Goal: Task Accomplishment & Management: Manage account settings

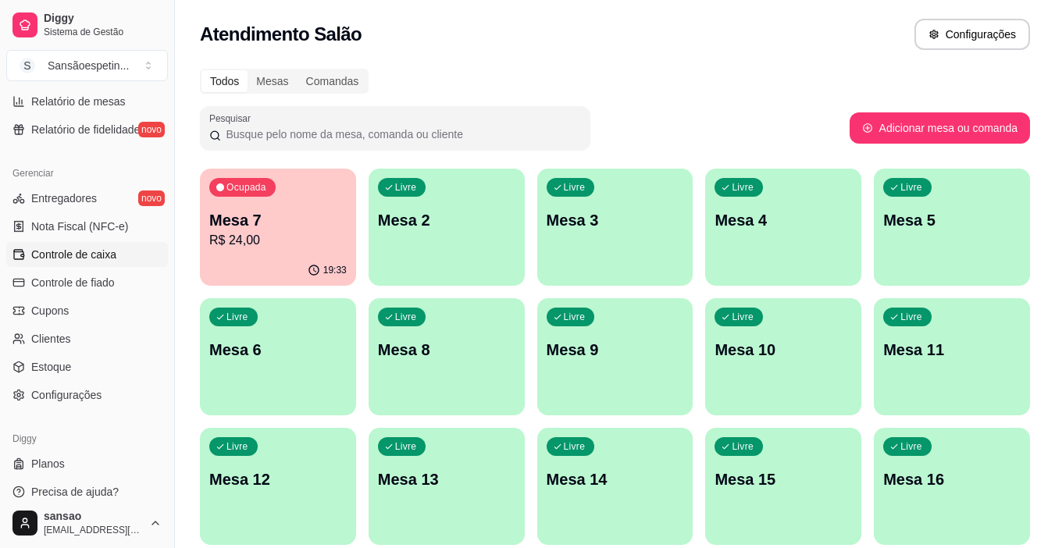
scroll to position [576, 0]
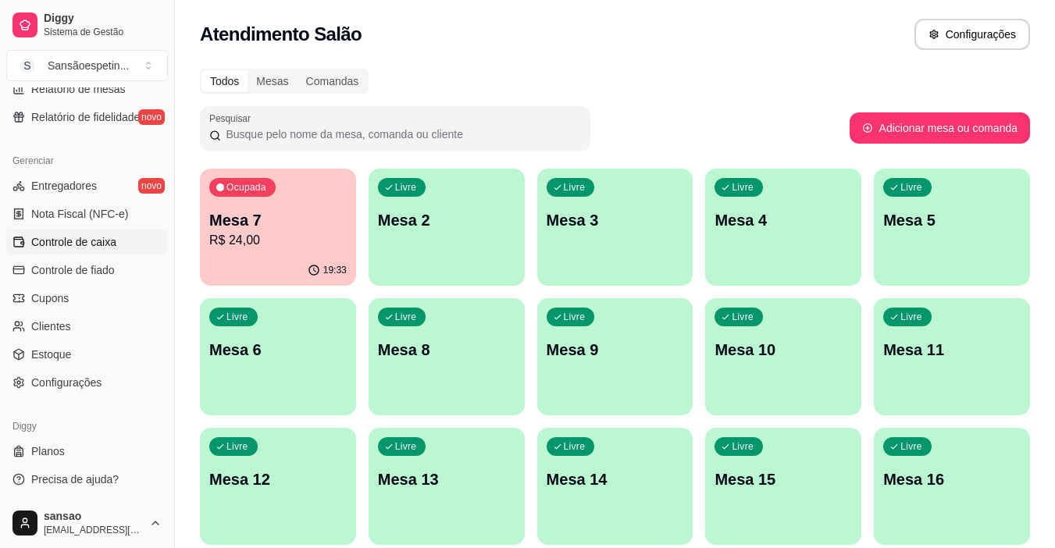
click at [91, 246] on span "Controle de caixa" at bounding box center [73, 242] width 85 height 16
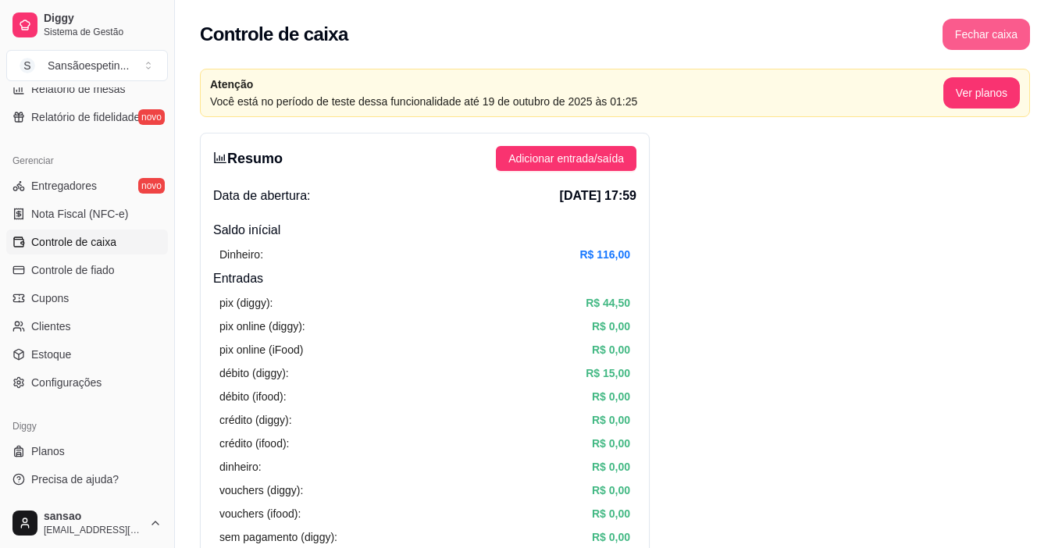
click at [1001, 43] on button "Fechar caixa" at bounding box center [986, 34] width 87 height 31
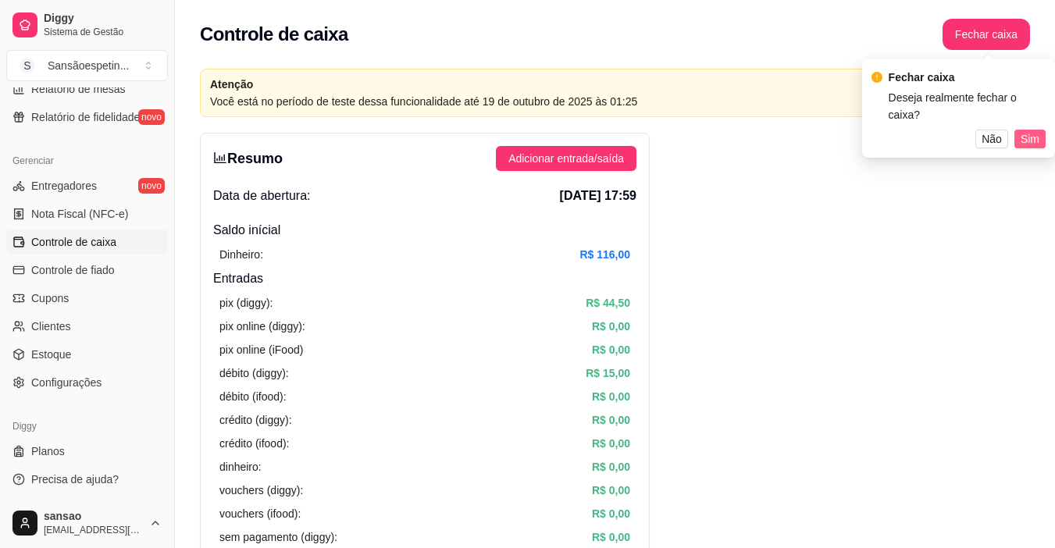
click at [1033, 130] on span "Sim" at bounding box center [1030, 138] width 19 height 17
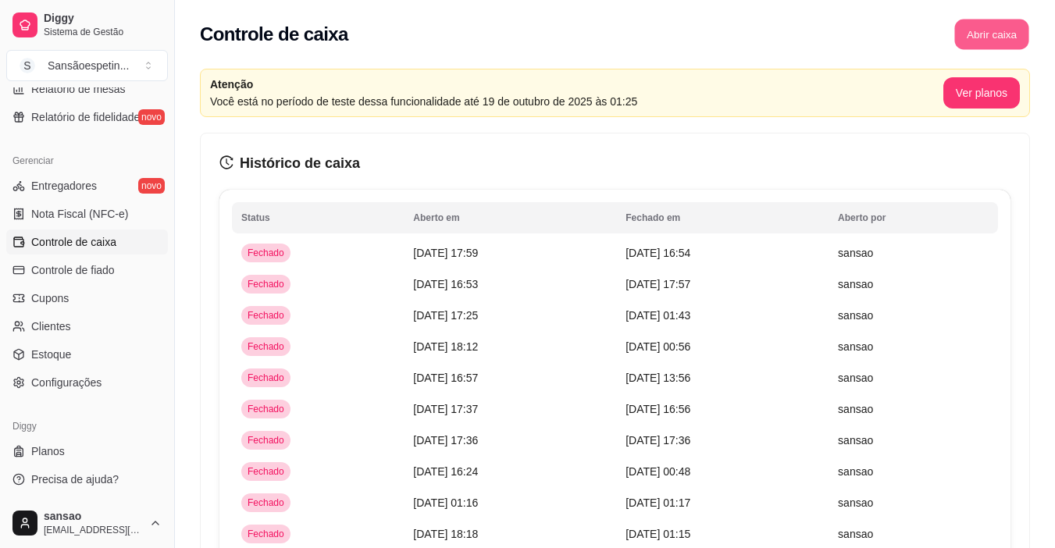
click at [999, 31] on button "Abrir caixa" at bounding box center [991, 35] width 74 height 30
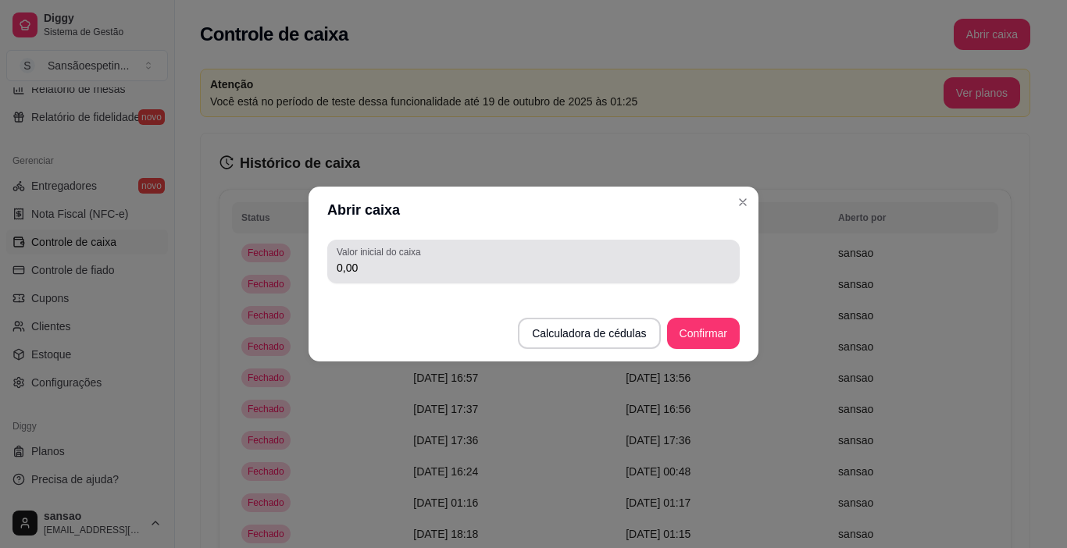
click at [565, 259] on div "0,00" at bounding box center [534, 261] width 394 height 31
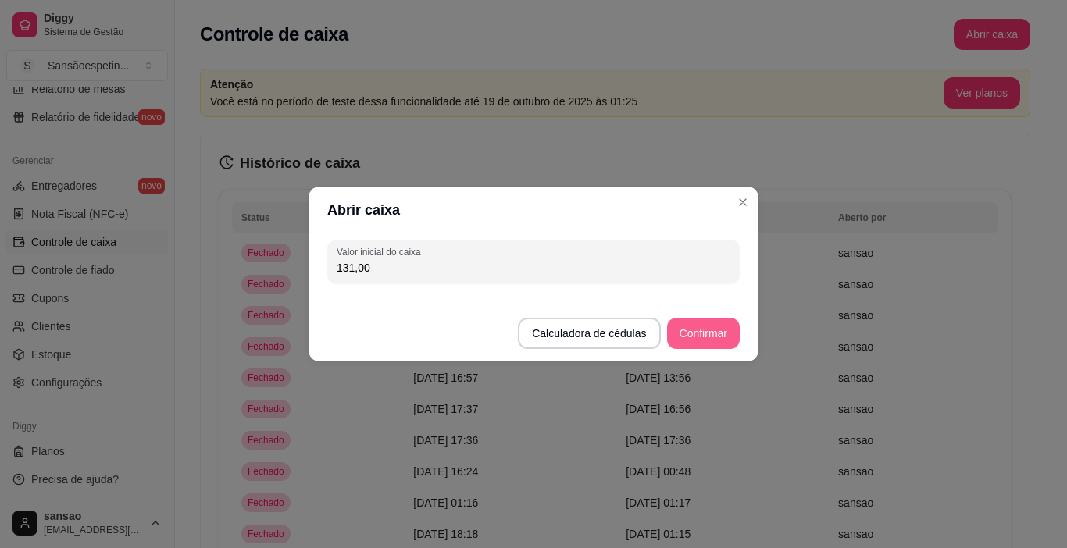
type input "131,00"
click at [710, 337] on button "Confirmar" at bounding box center [703, 334] width 71 height 30
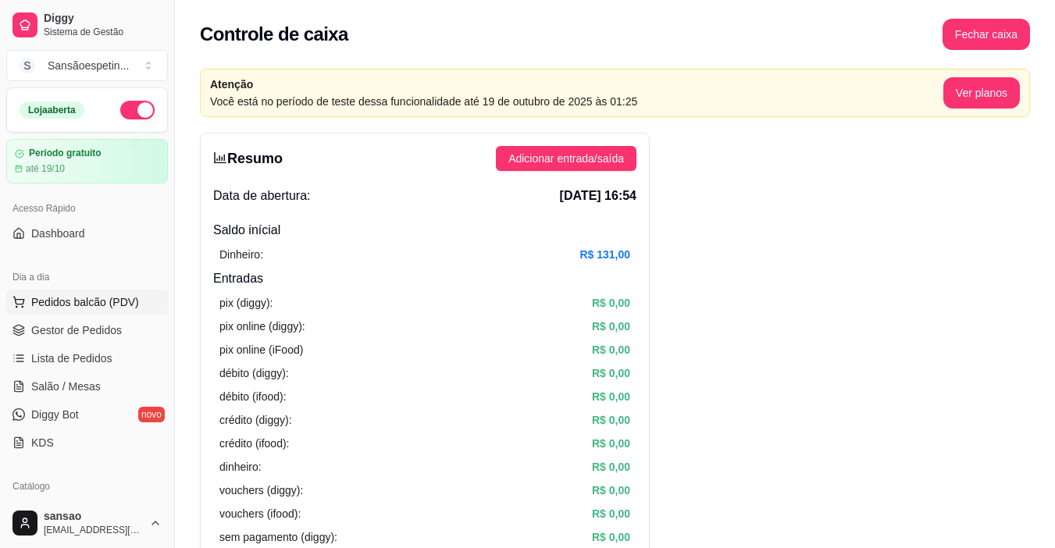
click at [85, 304] on span "Pedidos balcão (PDV)" at bounding box center [85, 302] width 108 height 16
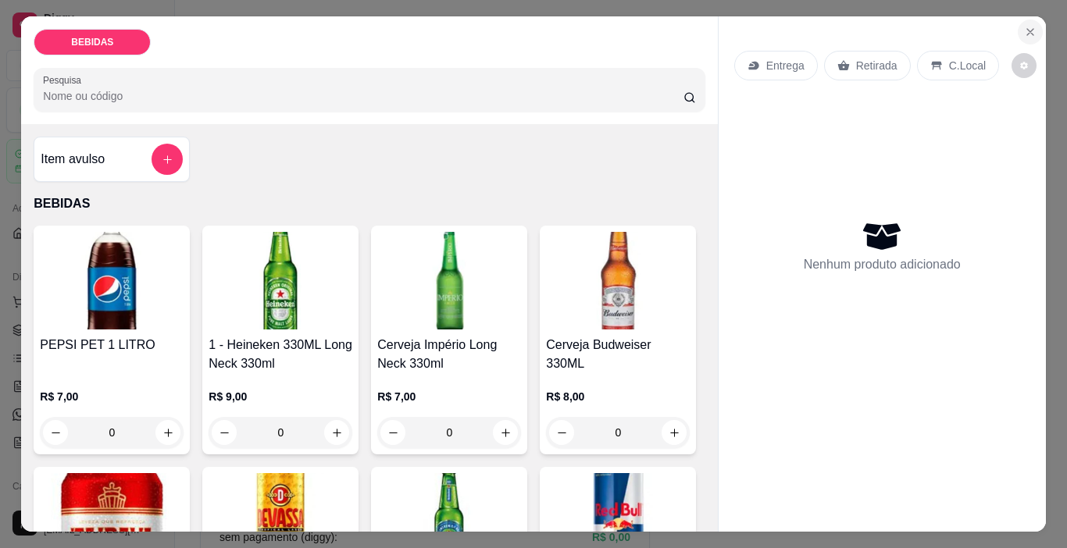
click at [1027, 29] on icon "Close" at bounding box center [1030, 32] width 6 height 6
